Goal: Task Accomplishment & Management: Manage account settings

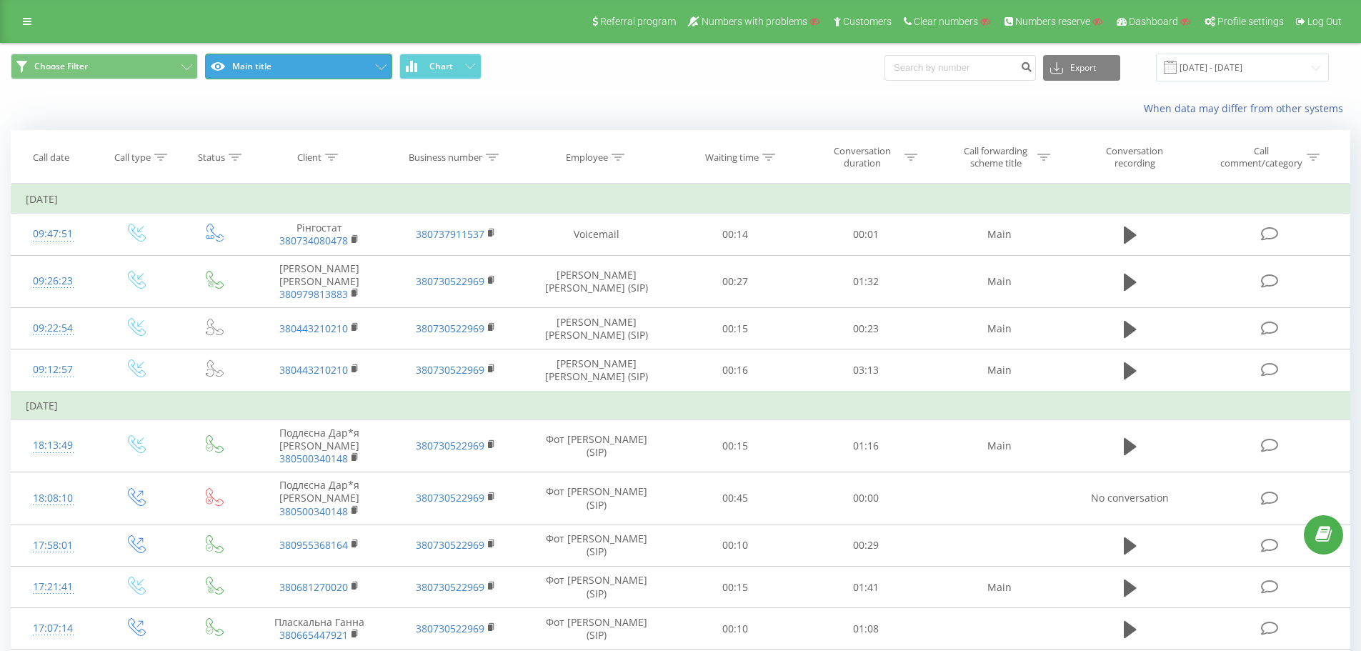
click at [336, 63] on button "Main title" at bounding box center [298, 67] width 187 height 26
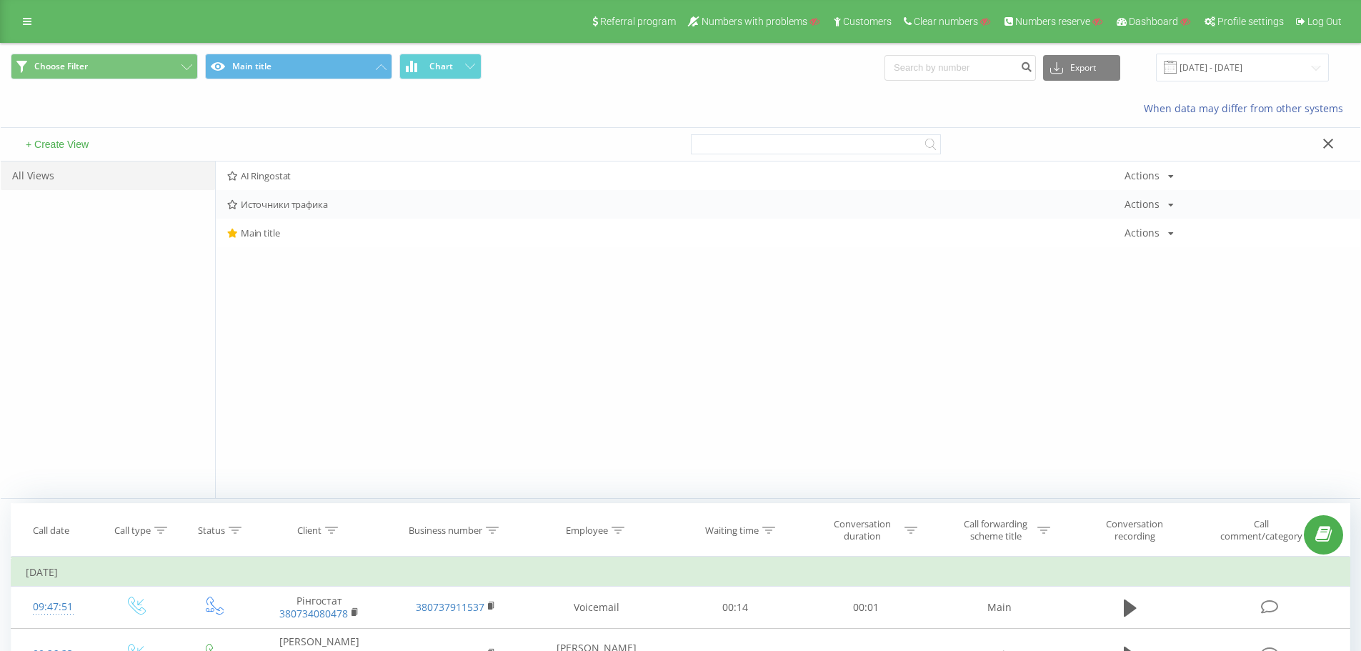
click at [319, 199] on span "Источники трафика" at bounding box center [675, 204] width 897 height 10
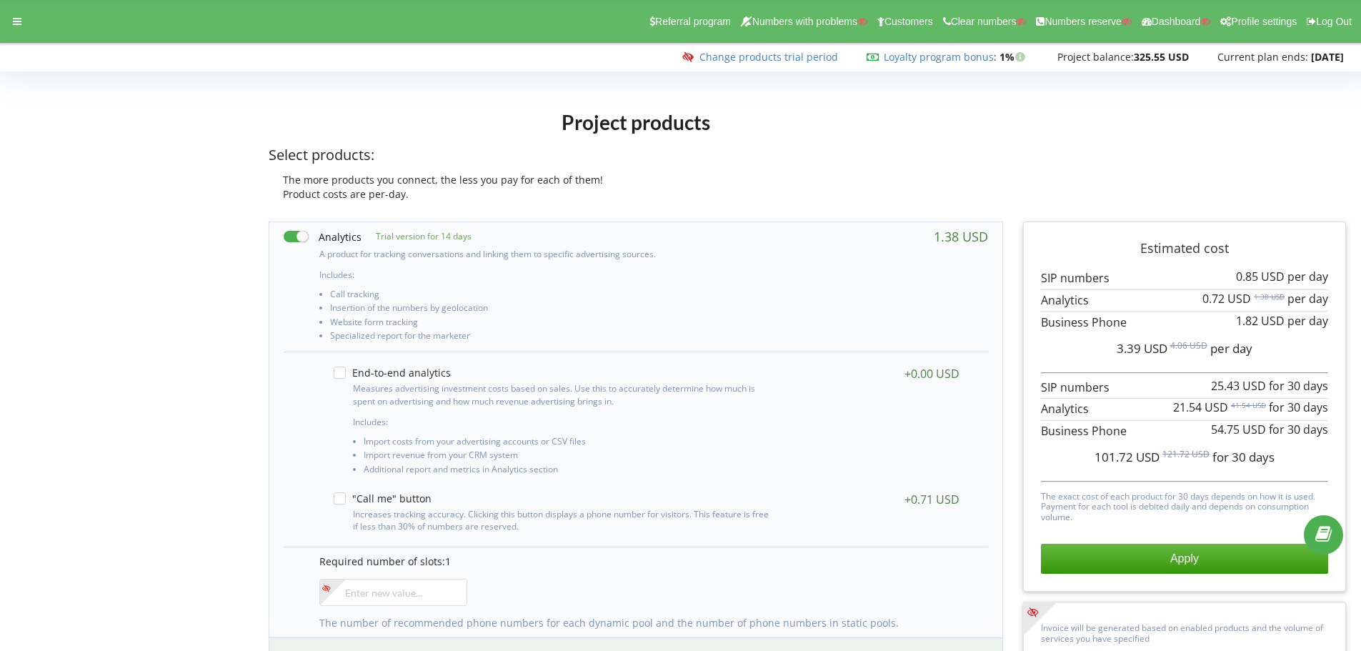
click at [725, 59] on link "Change products trial period" at bounding box center [768, 57] width 139 height 14
click at [372, 106] on div "Project products Select products: The more products you connect, the less you p…" at bounding box center [636, 156] width 754 height 109
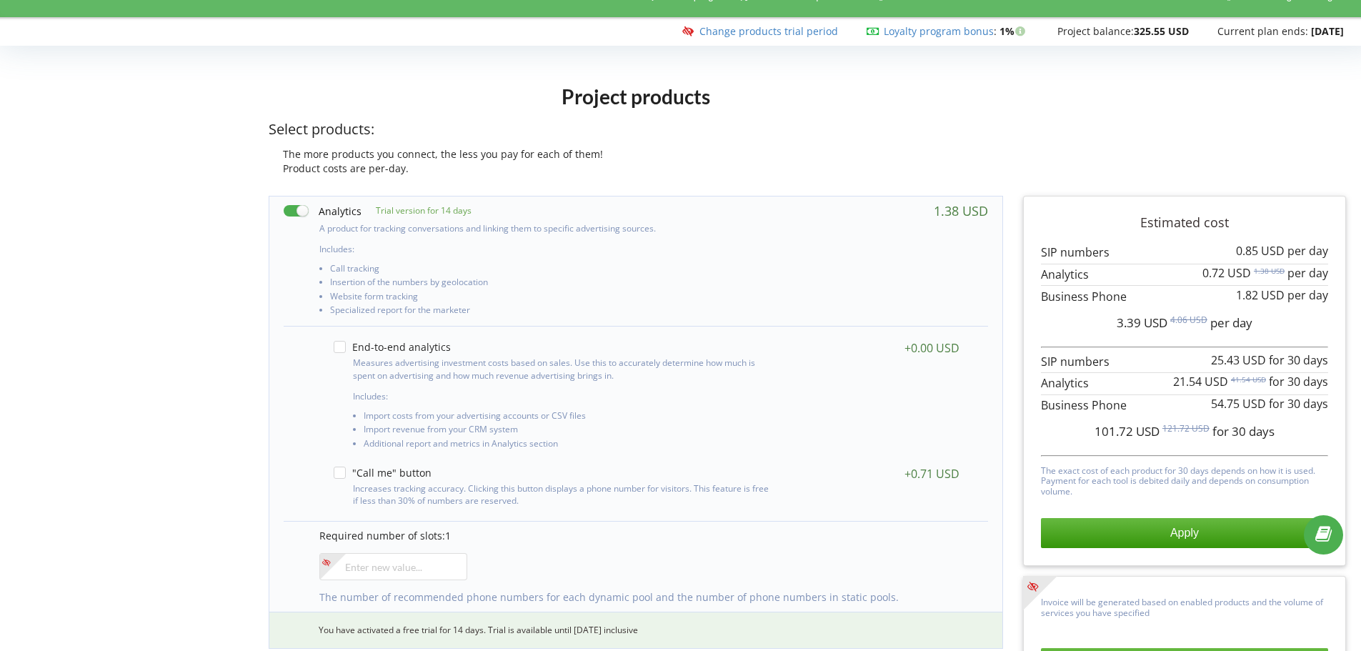
scroll to position [71, 0]
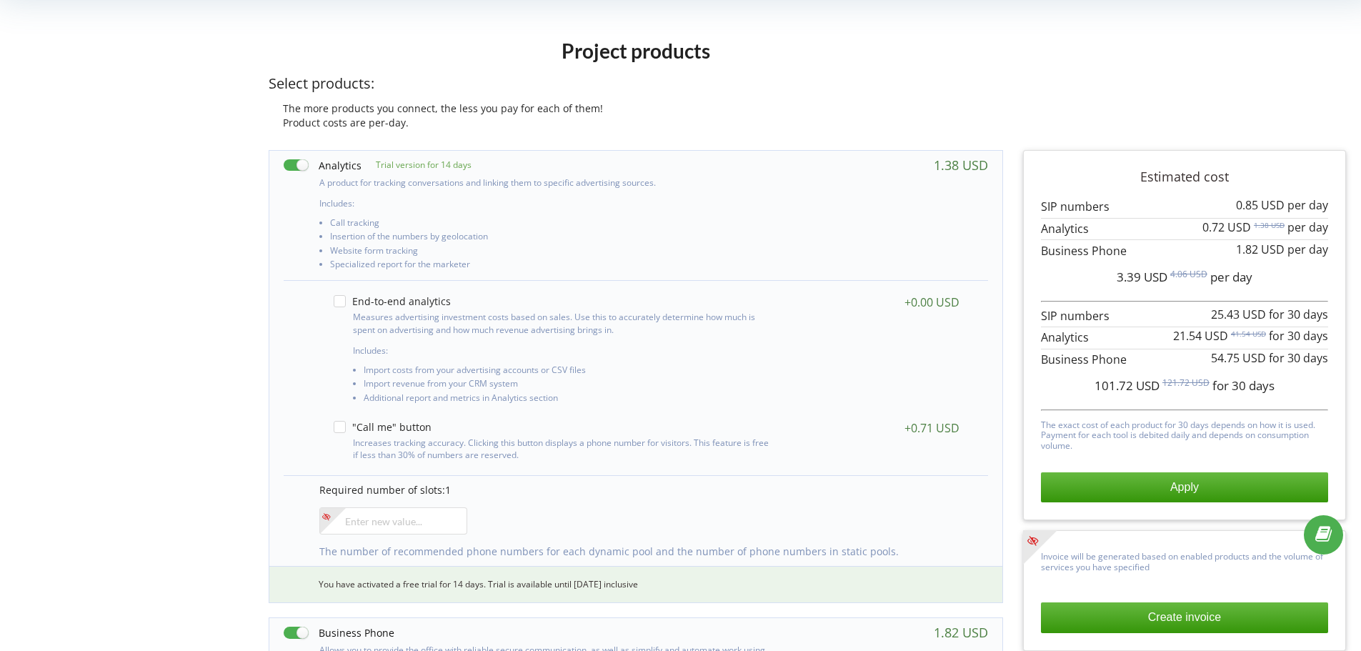
click at [316, 59] on h1 "Project products" at bounding box center [636, 51] width 734 height 26
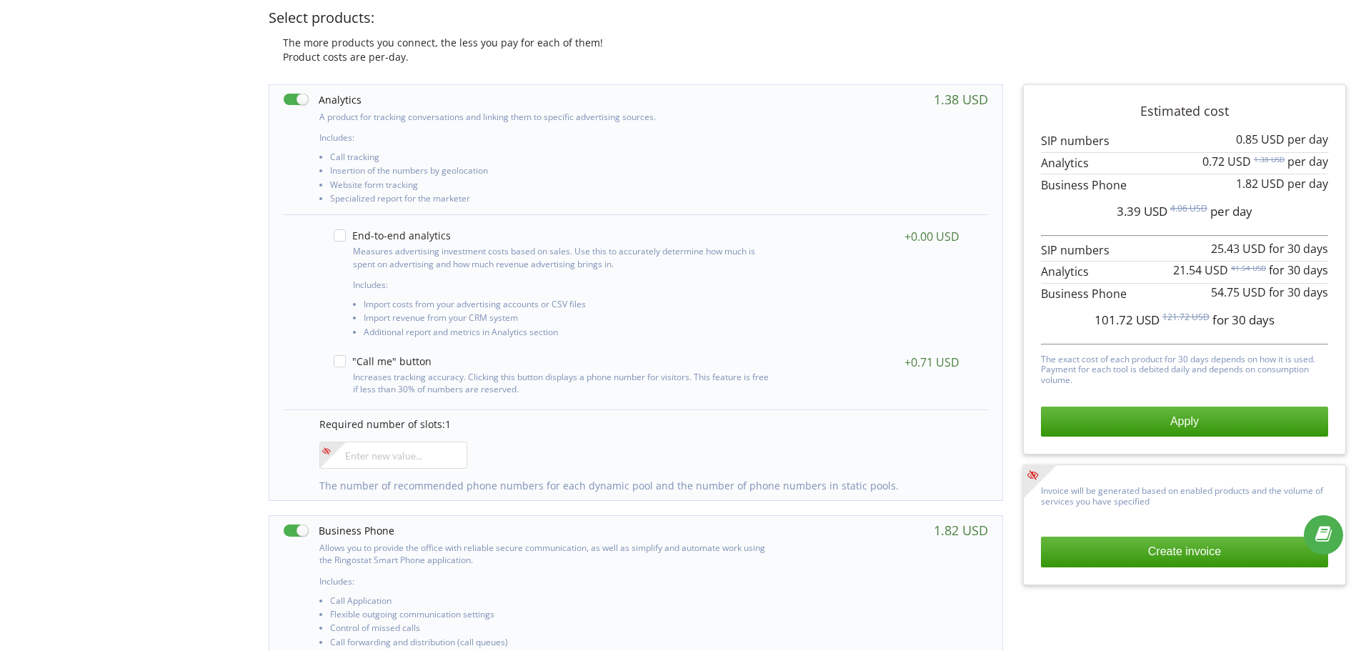
scroll to position [143, 0]
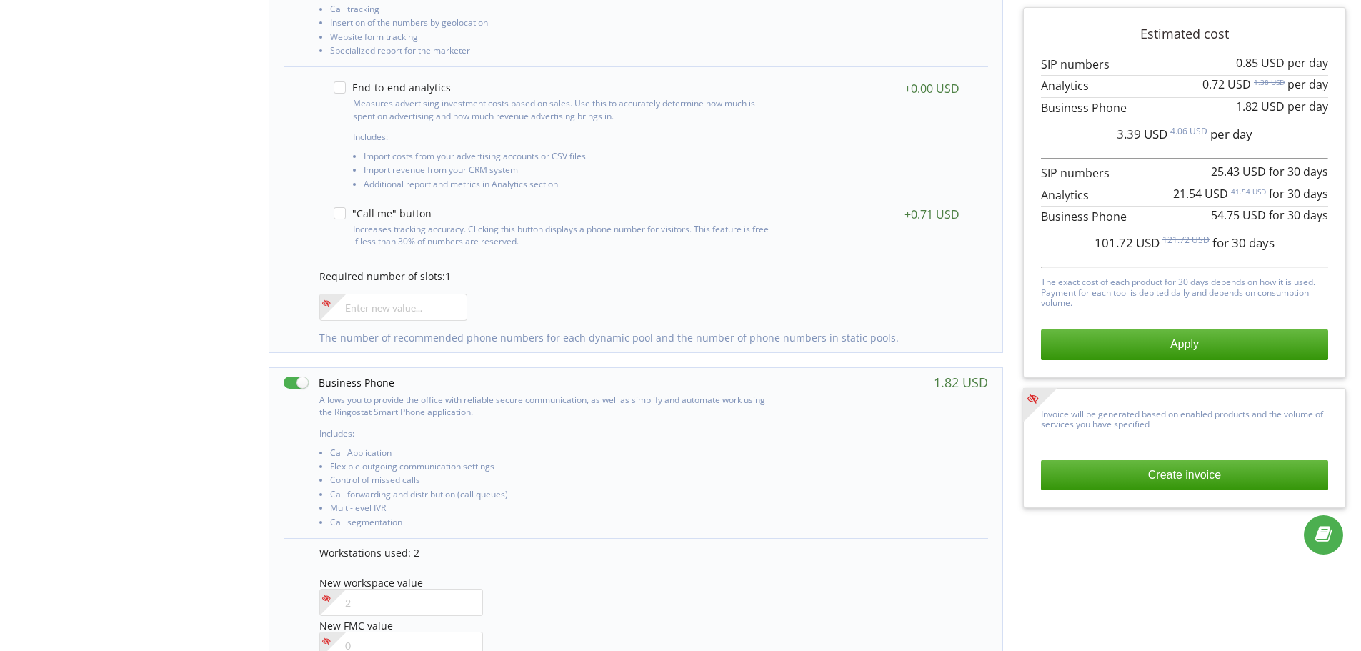
scroll to position [286, 0]
click at [179, 301] on div "Project products Select products: The more products you connect, the less you p…" at bounding box center [680, 488] width 1351 height 1345
click at [109, 126] on div "Project products Select products: The more products you connect, the less you p…" at bounding box center [680, 488] width 1351 height 1345
click at [241, 111] on div "Project products Select products: The more products you connect, the less you p…" at bounding box center [680, 488] width 1351 height 1345
click at [166, 114] on div "Project products Select products: The more products you connect, the less you p…" at bounding box center [680, 488] width 1351 height 1345
